Goal: Task Accomplishment & Management: Complete application form

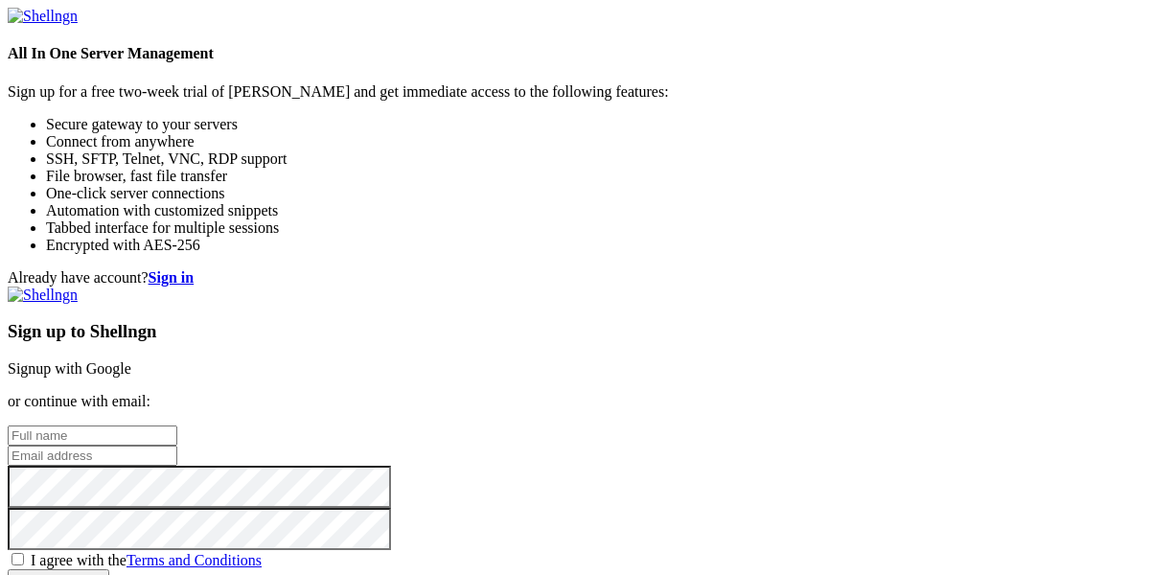
scroll to position [207, 0]
click at [177, 425] on input "text" at bounding box center [93, 435] width 170 height 20
click at [696, 393] on p "or continue with email:" at bounding box center [575, 401] width 1134 height 17
click at [177, 425] on input "text" at bounding box center [93, 435] width 170 height 20
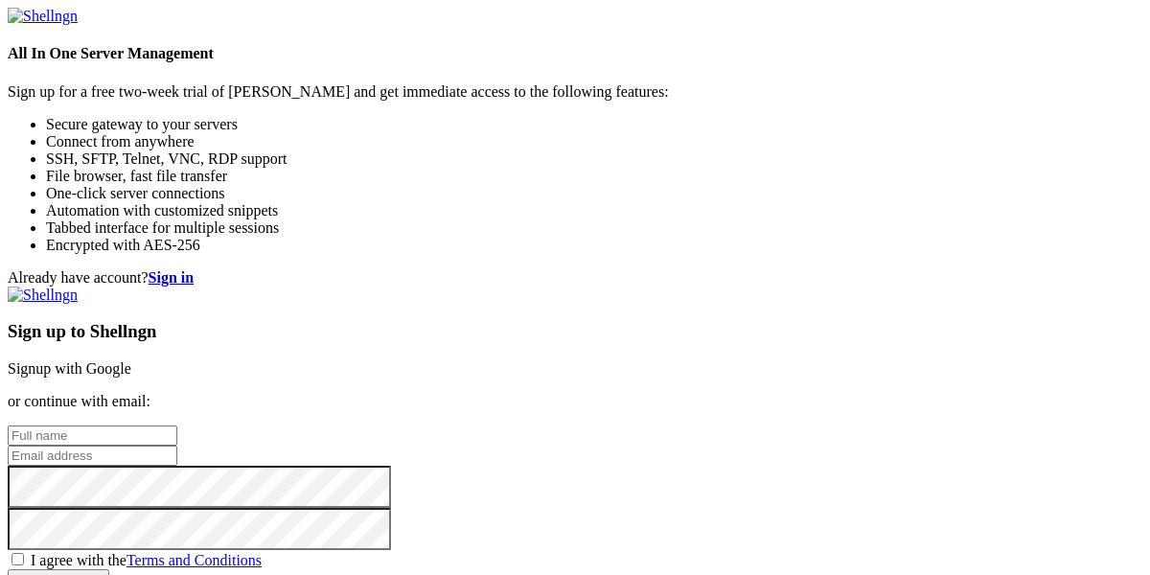
click at [177, 446] on input "email" at bounding box center [93, 456] width 170 height 20
paste input "[EMAIL_ADDRESS][DOMAIN_NAME]"
type input "[EMAIL_ADDRESS][DOMAIN_NAME]"
click at [177, 425] on input "text" at bounding box center [93, 435] width 170 height 20
type input "m"
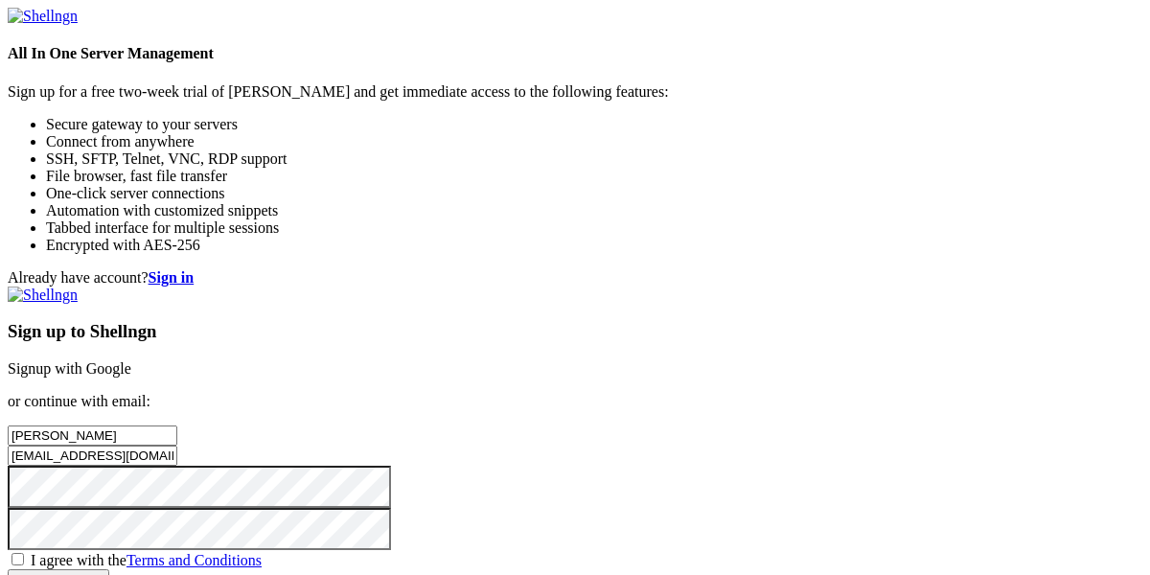
type input "[PERSON_NAME]"
click at [552, 550] on div "I agree with the Terms and Conditions" at bounding box center [575, 559] width 1134 height 19
click at [262, 552] on span "I agree with the Terms and Conditions" at bounding box center [146, 560] width 231 height 16
click at [24, 553] on input "I agree with the Terms and Conditions" at bounding box center [17, 559] width 12 height 12
checkbox input "true"
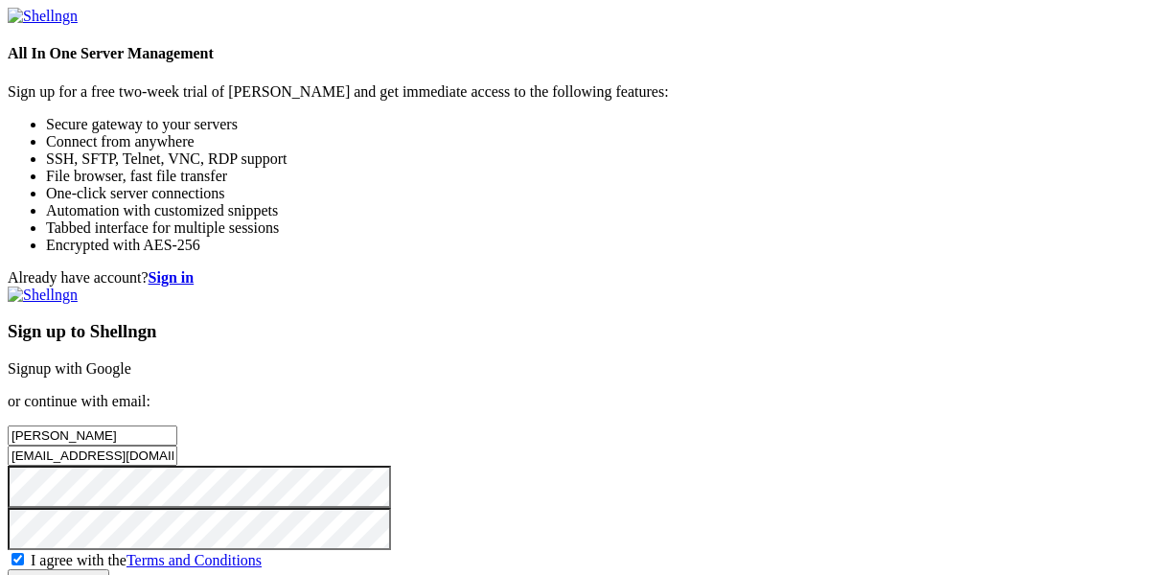
click at [109, 569] on input "Create account" at bounding box center [59, 579] width 102 height 20
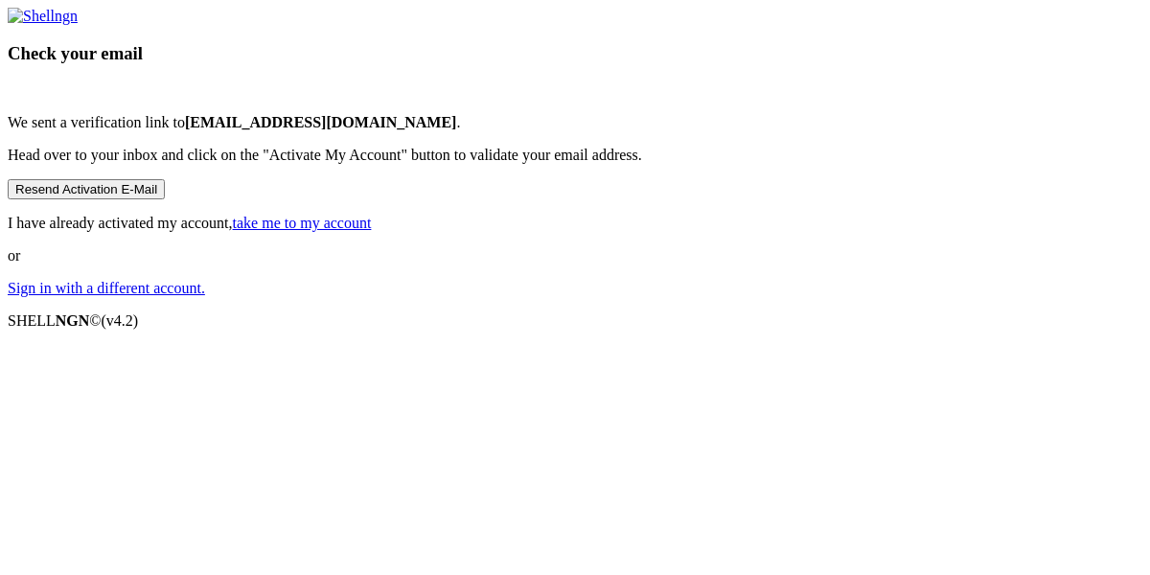
click at [165, 199] on button "Resend Activation E-Mail" at bounding box center [86, 189] width 157 height 20
